Goal: Navigation & Orientation: Understand site structure

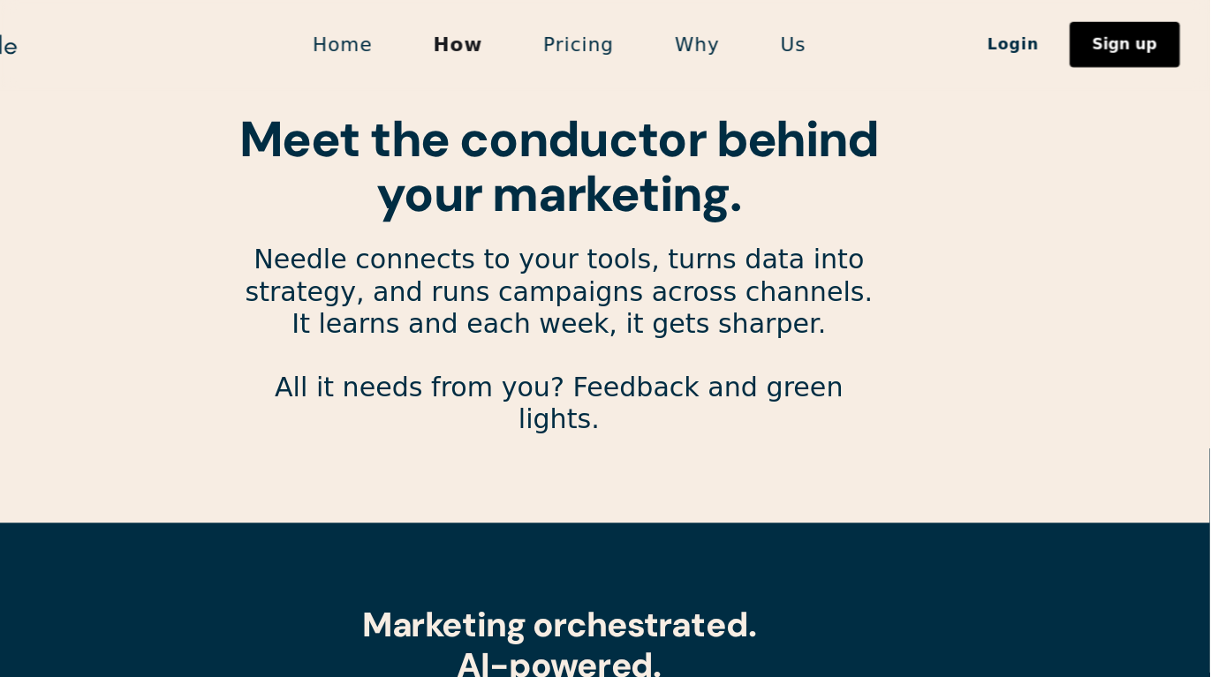
click at [429, 53] on link "Home" at bounding box center [404, 42] width 112 height 37
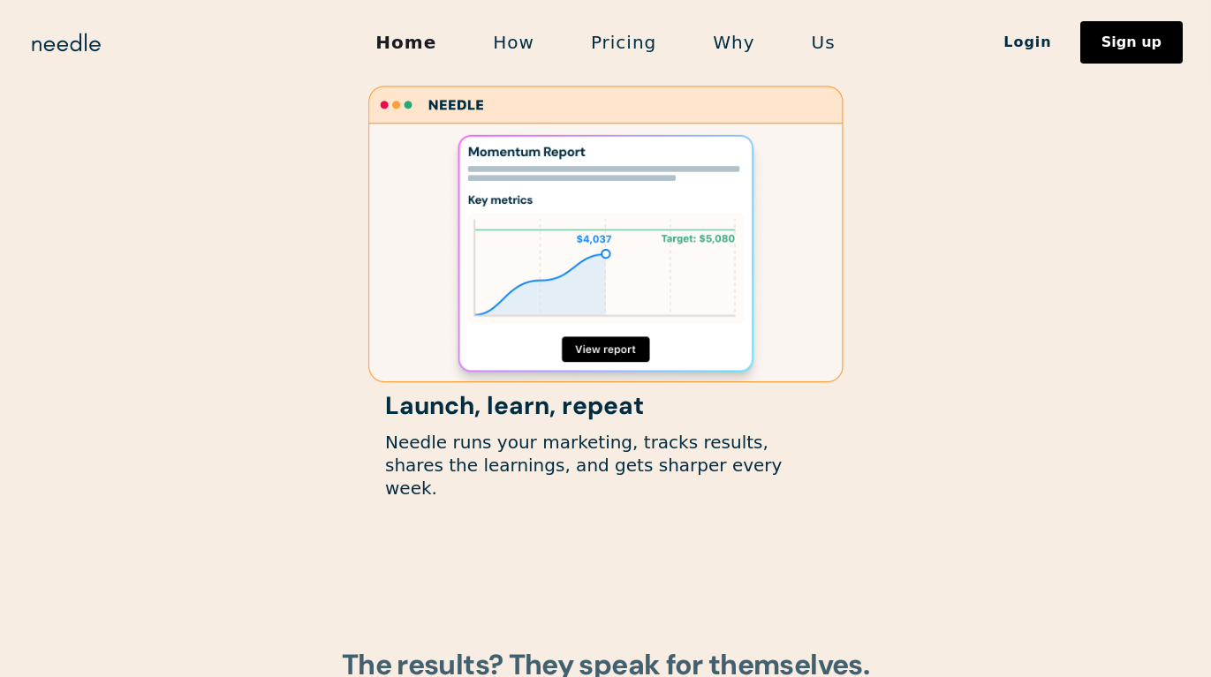
scroll to position [2053, 0]
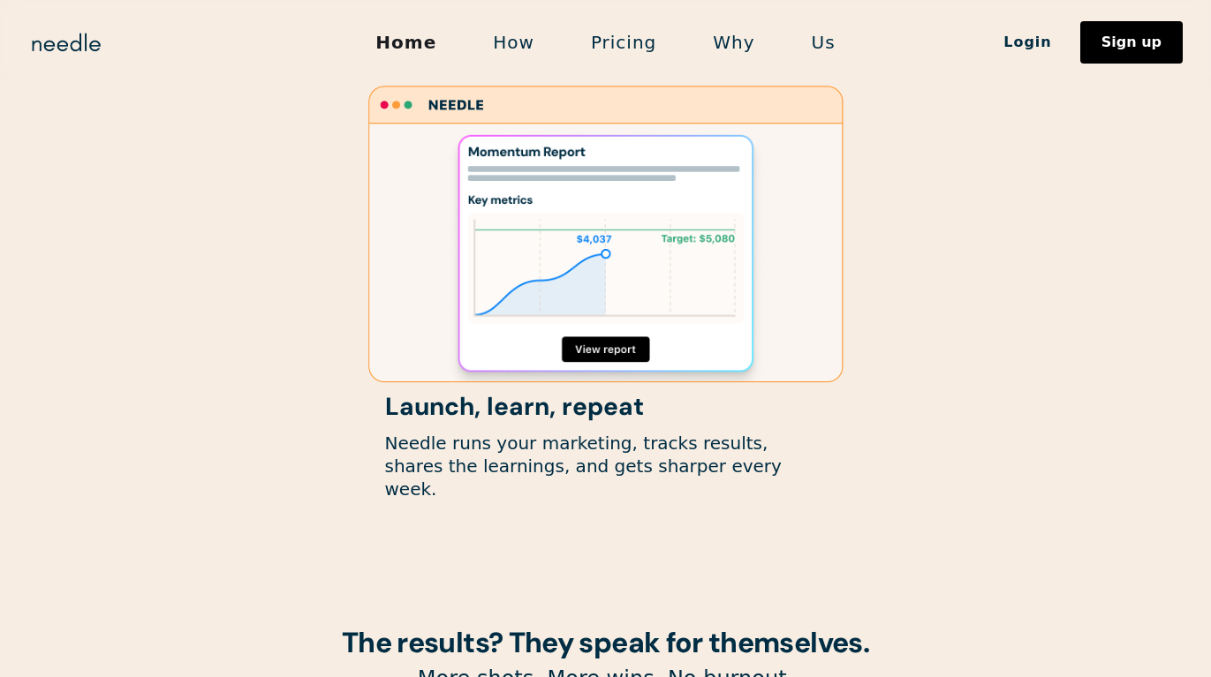
click at [743, 39] on link "Why" at bounding box center [733, 42] width 98 height 37
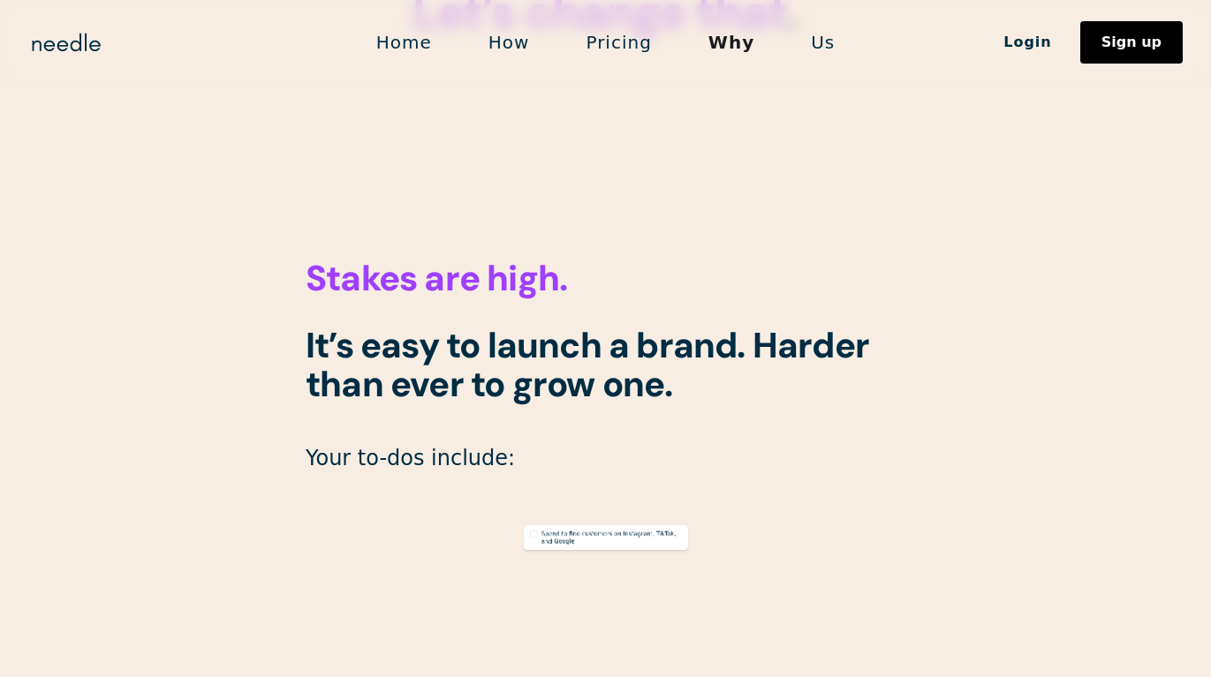
scroll to position [476, 0]
